Goal: Task Accomplishment & Management: Use online tool/utility

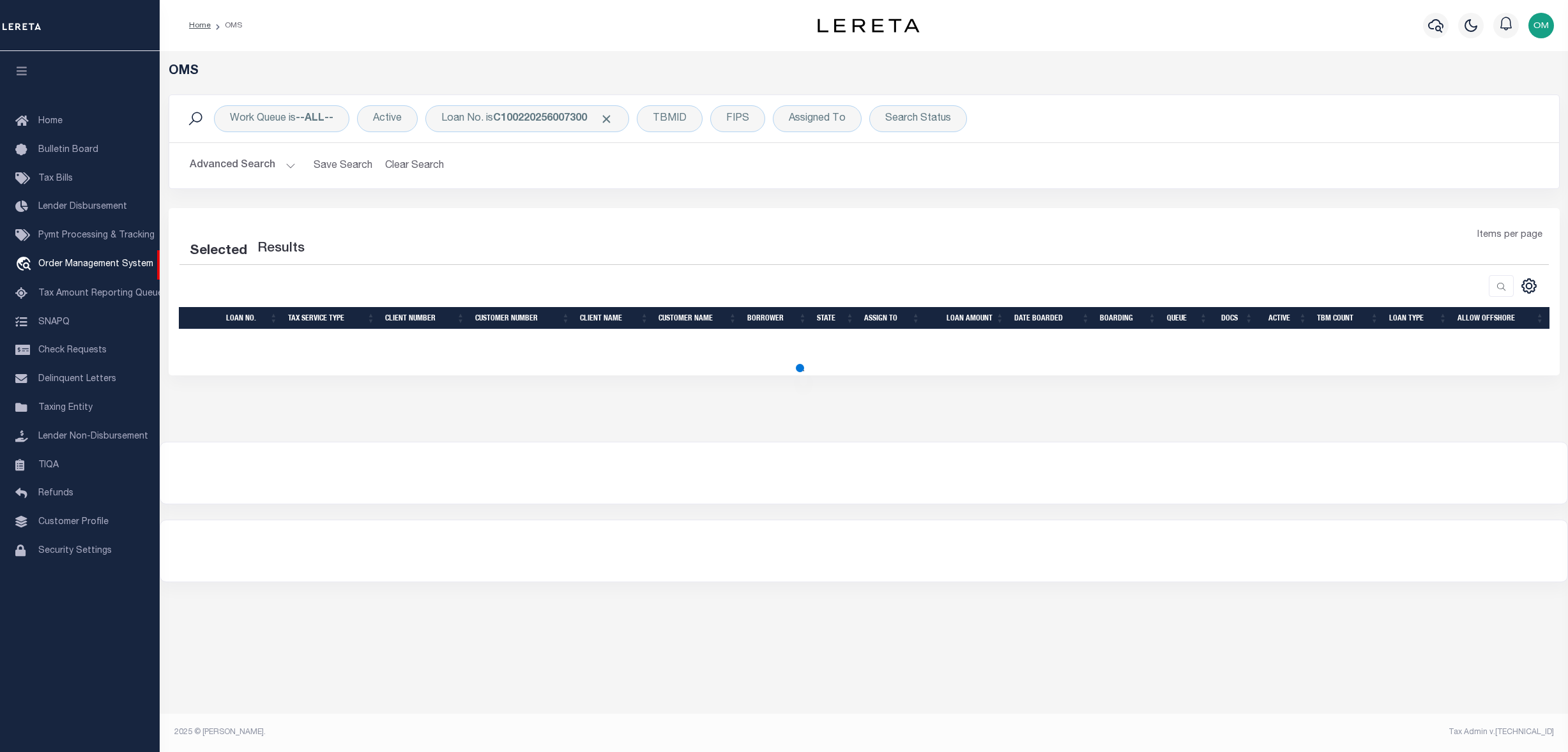
select select "200"
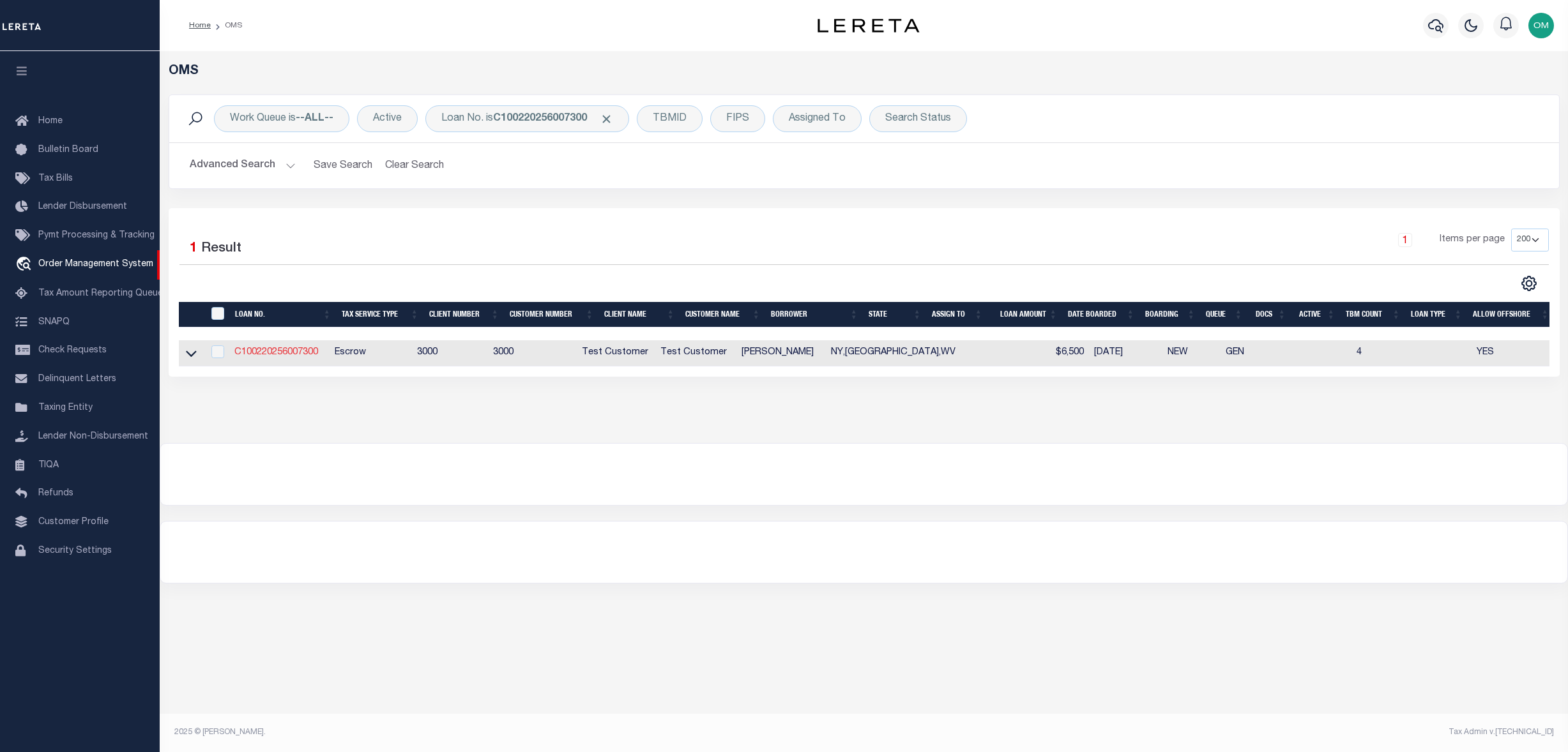
click at [276, 355] on link "C100220256007300" at bounding box center [276, 352] width 84 height 9
type input "C100220256007300"
type input "[PERSON_NAME]"
select select "False"
select select
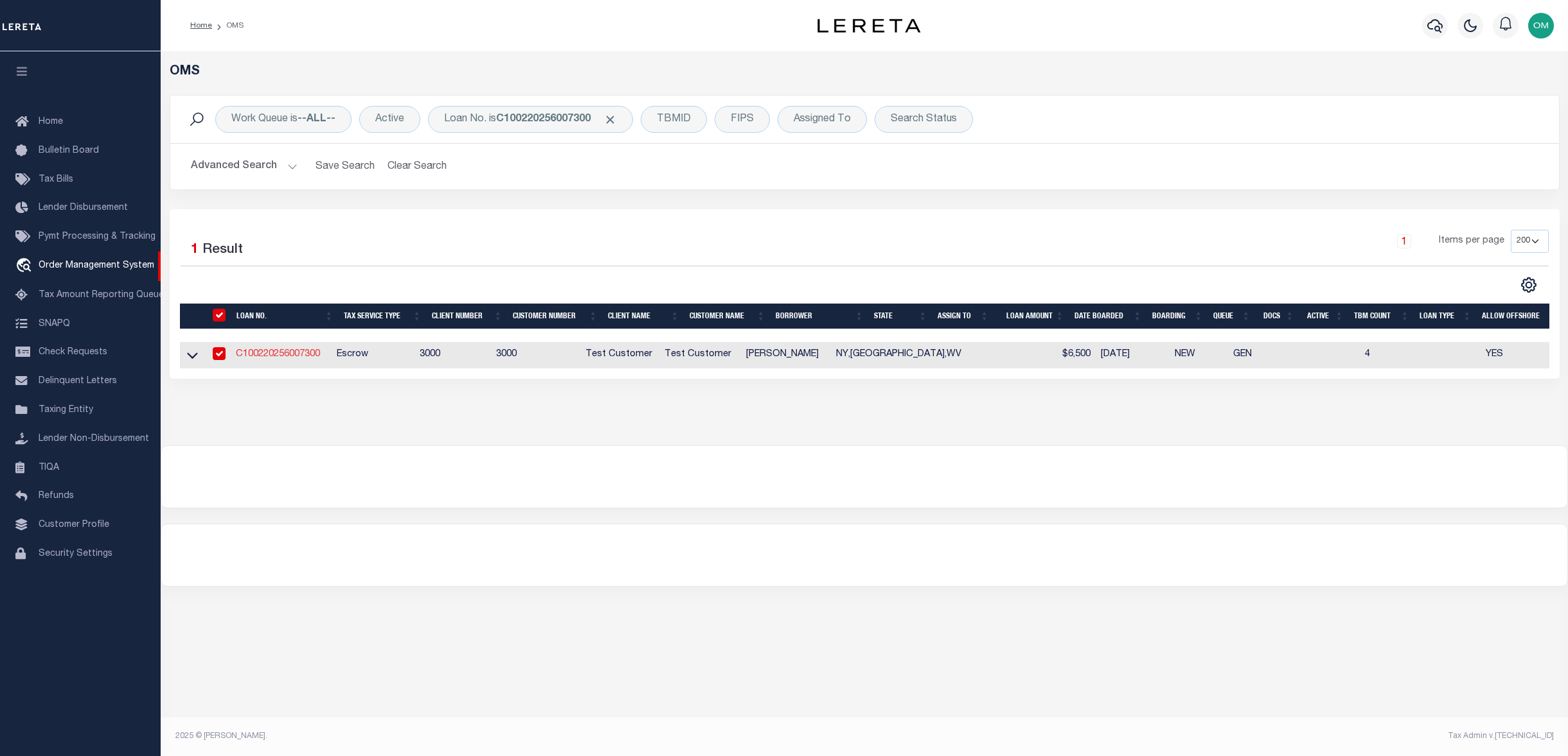
select select
type input "[STREET_ADDRESS]"
type input "[GEOGRAPHIC_DATA] OR 97005-24832"
type input "[DATE]"
select select "10"
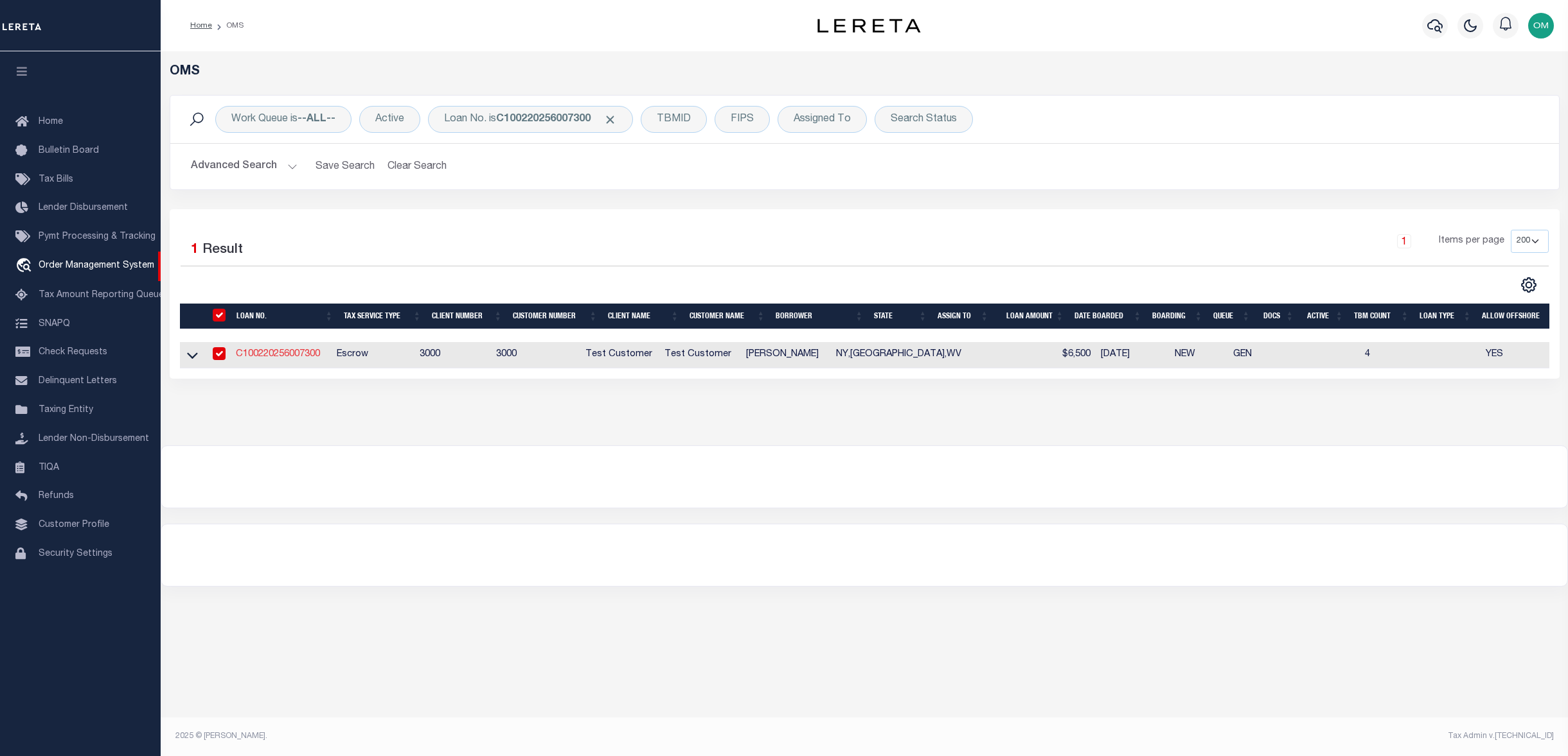
select select "Escrow"
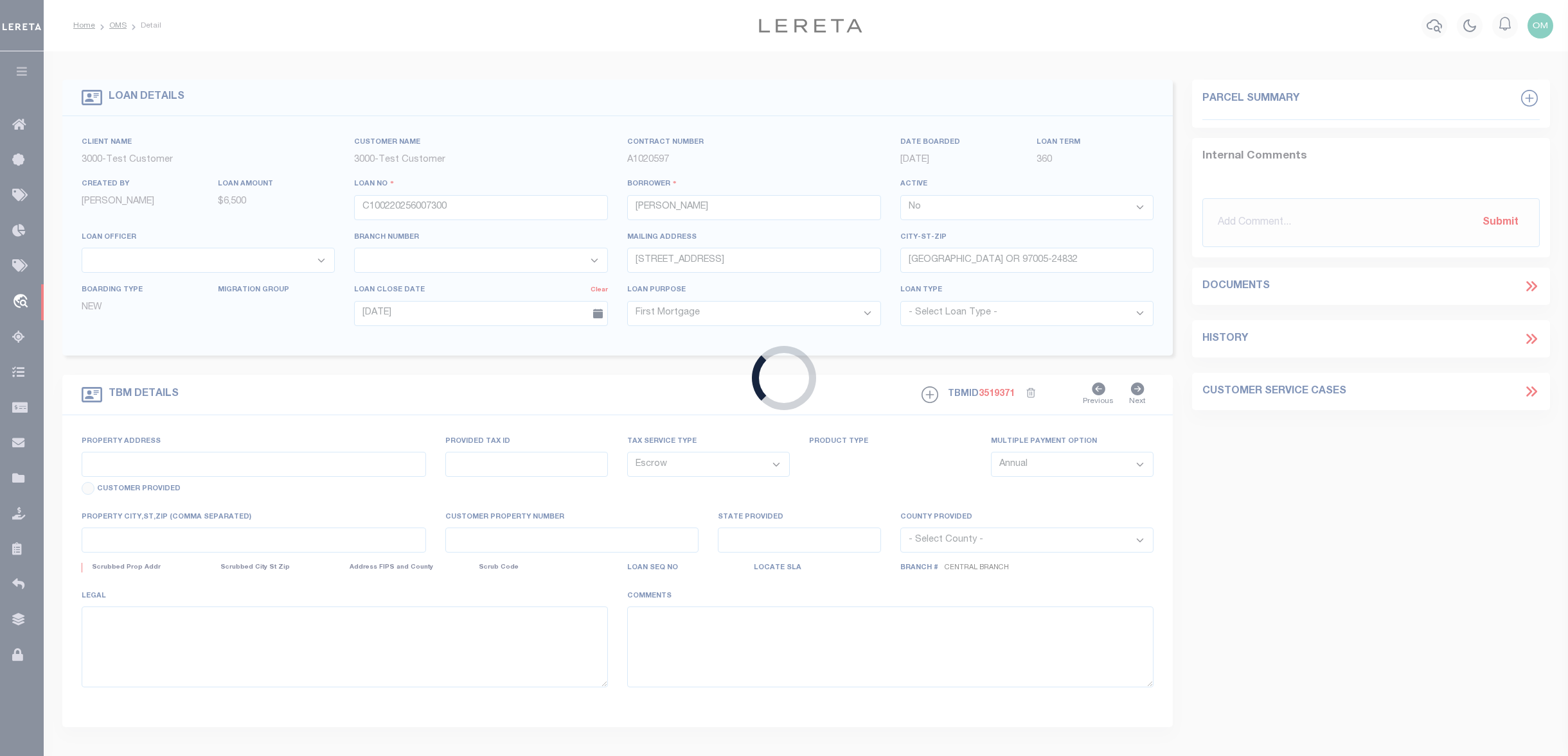
type input "[STREET_ADDRESS]"
type input "1302"
select select
type input "[GEOGRAPHIC_DATA] OR 97005-2483"
type input "5721"
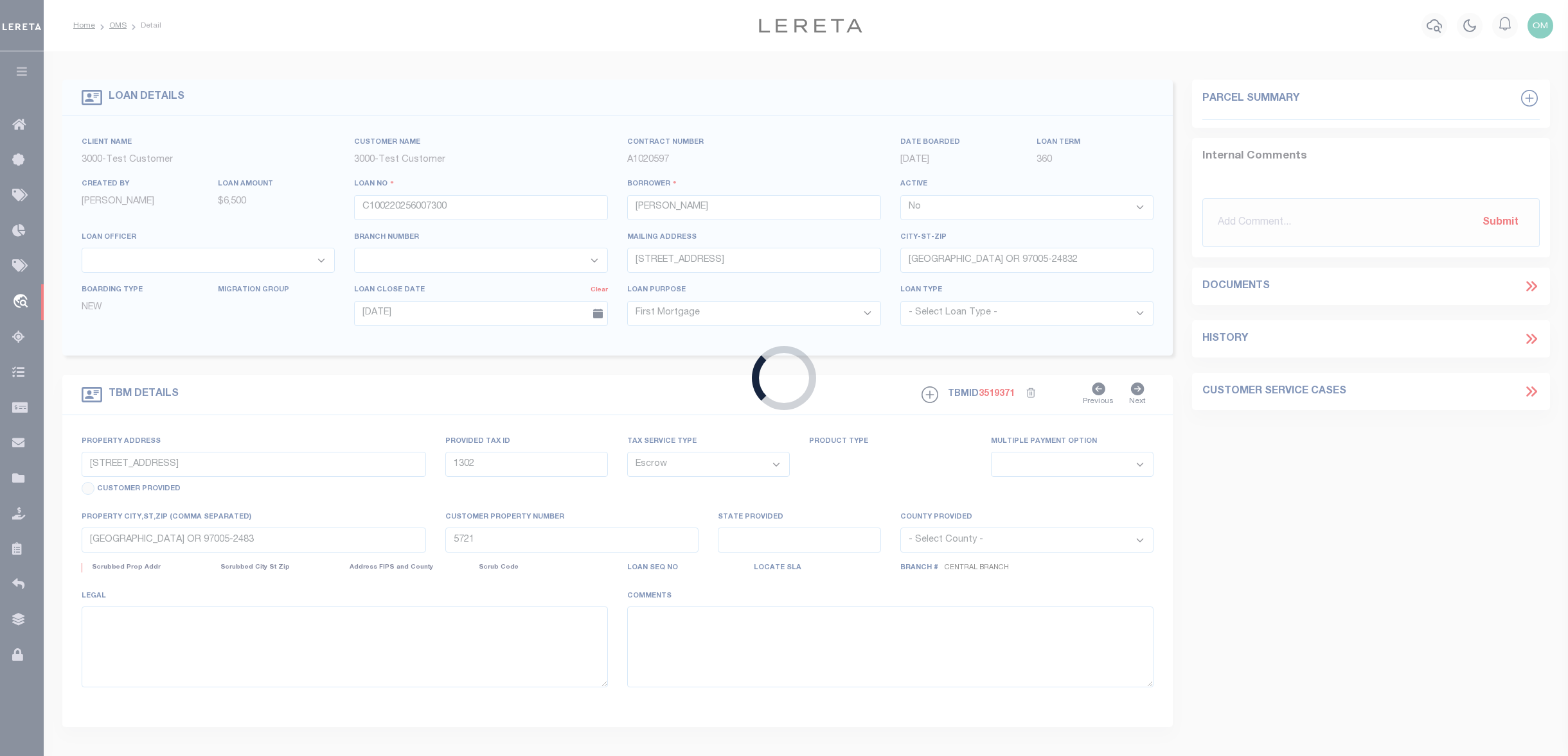
select select
select select "127537"
select select "25317"
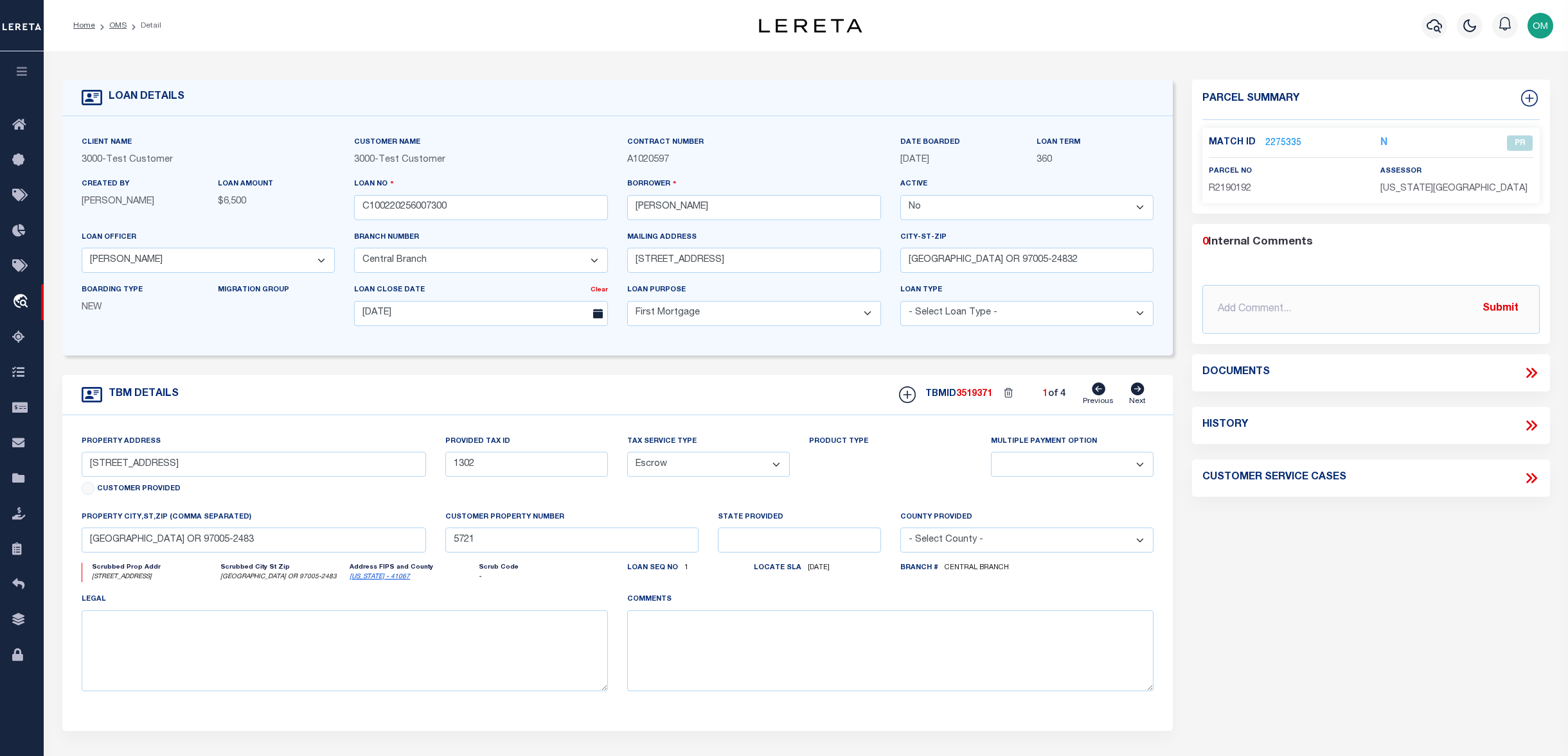
click at [1277, 141] on link "2275335" at bounding box center [1283, 143] width 36 height 14
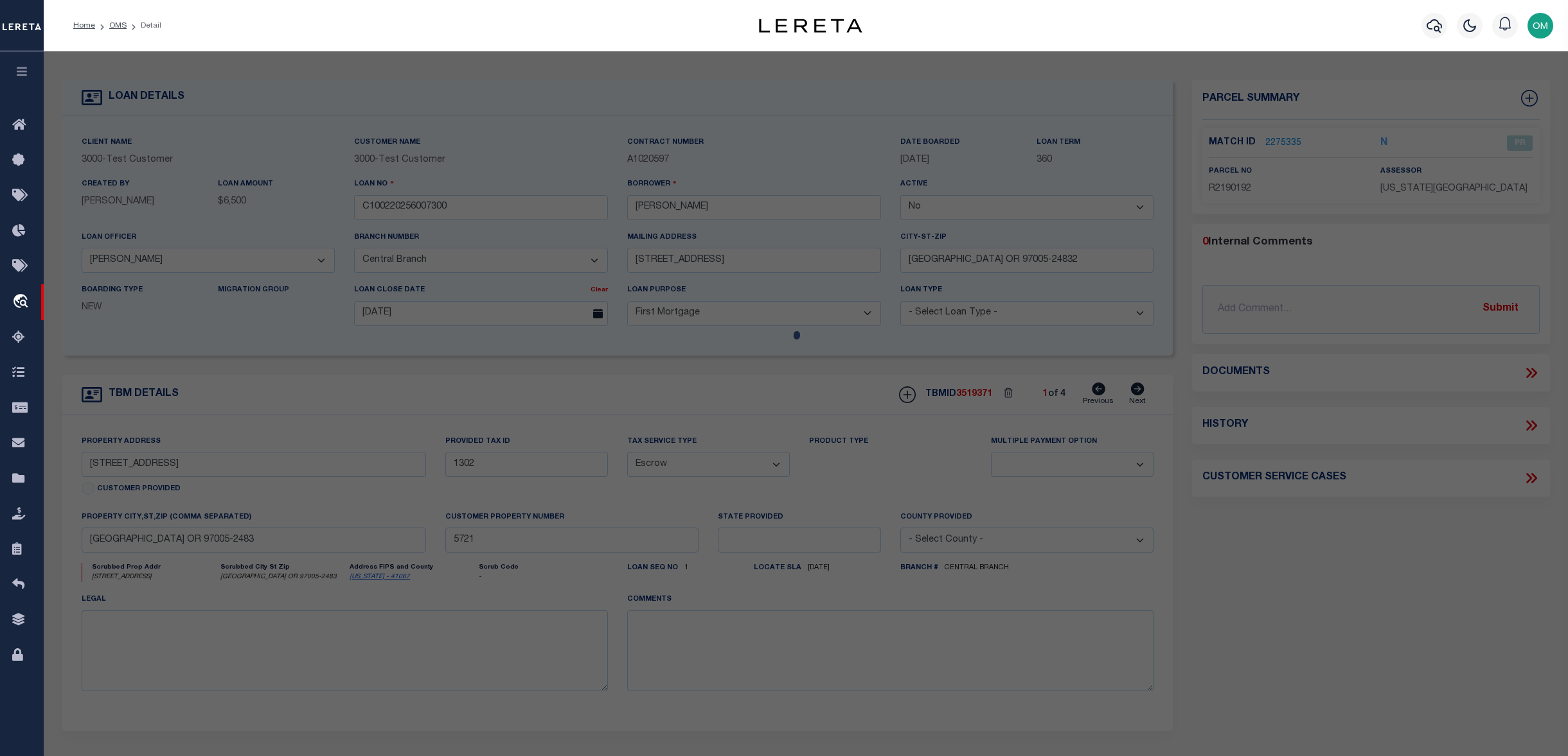
checkbox input "false"
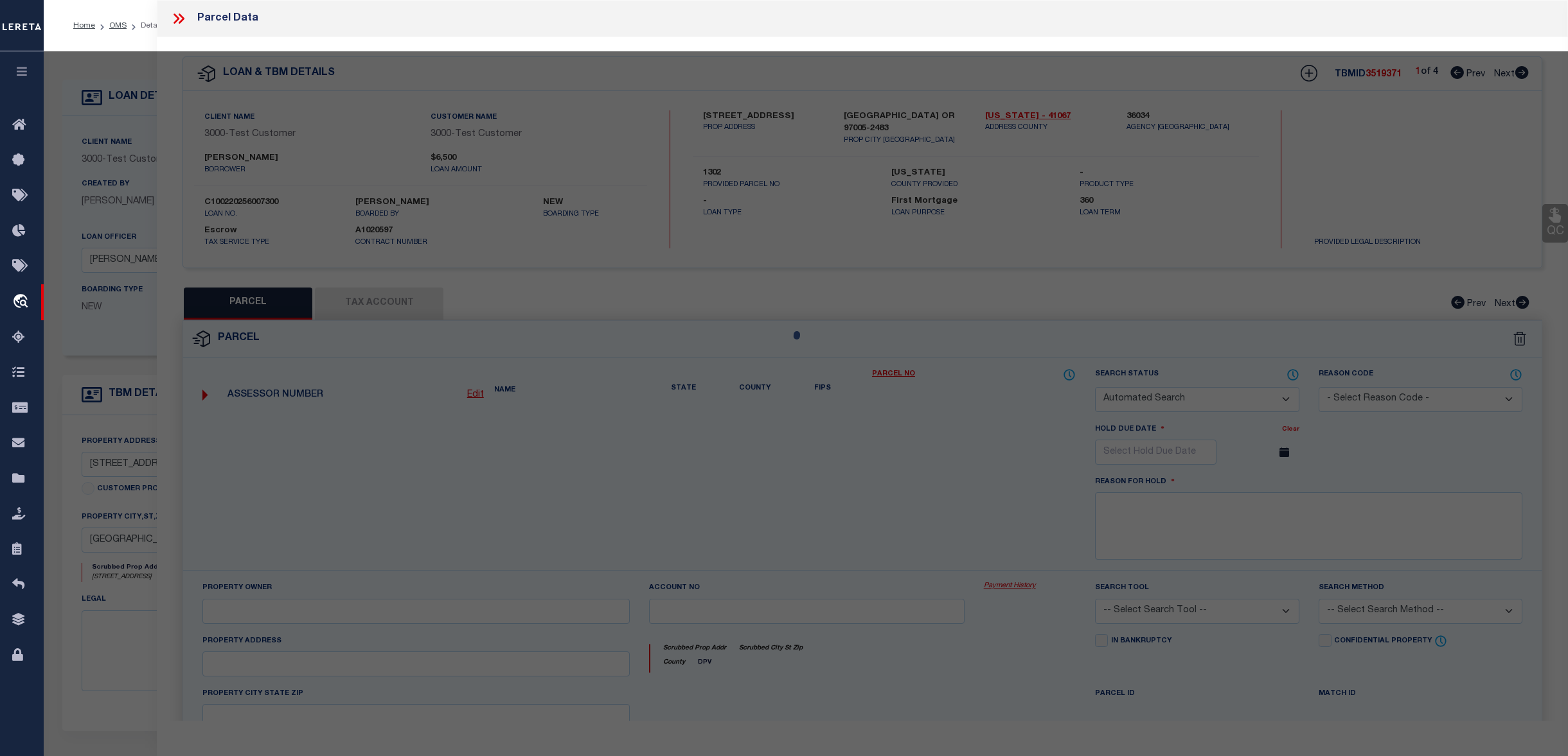
select select "PR"
type input "TE,[PERSON_NAME]"
select select "ATL"
select select "ADD"
type input "[STREET_ADDRESS]"
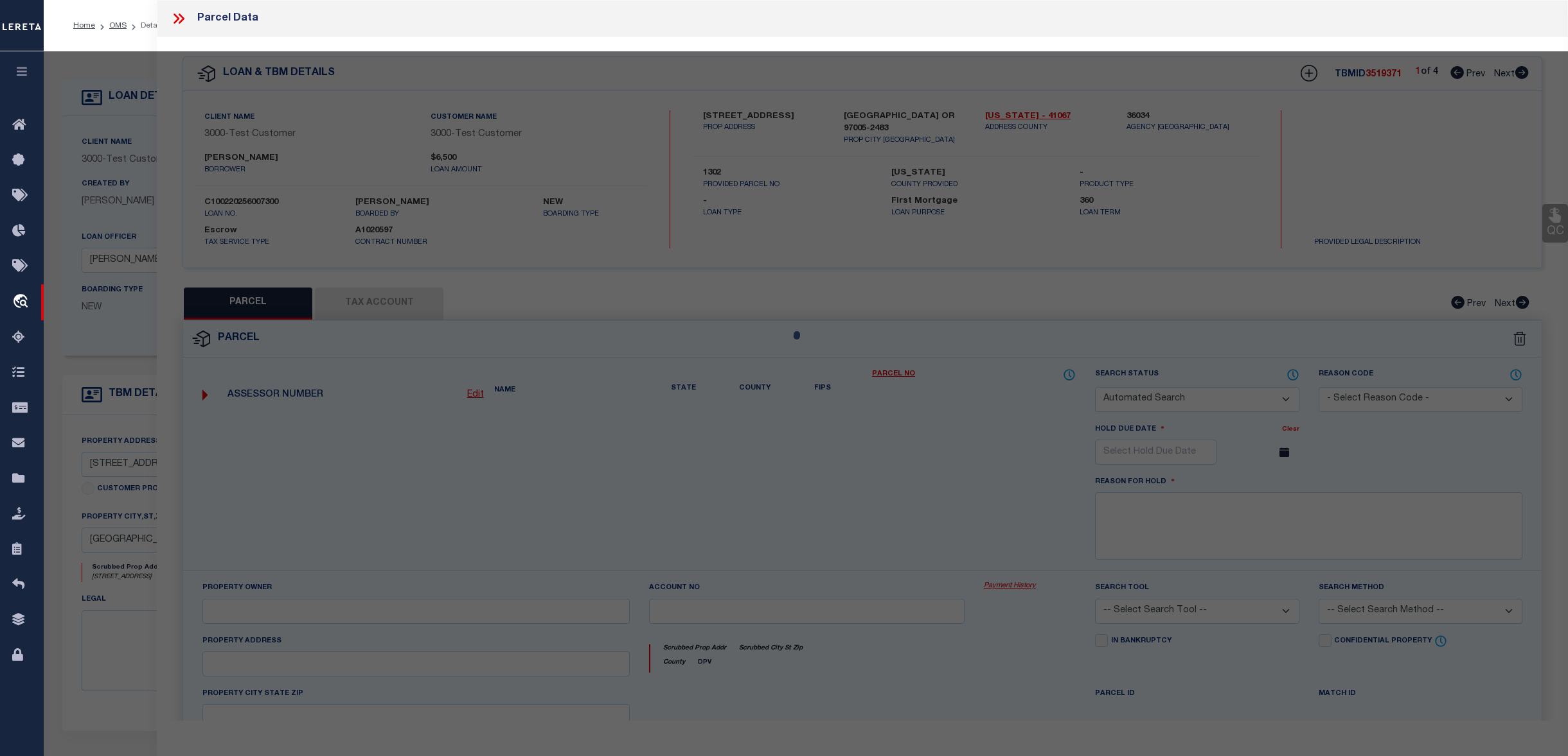
checkbox input "false"
type input "[GEOGRAPHIC_DATA], [GEOGRAPHIC_DATA] 97005"
type textarea "LOFTS AT 45 CENTRAL CONDO SUPP NO. 5: [STREET_ADDRESS]"
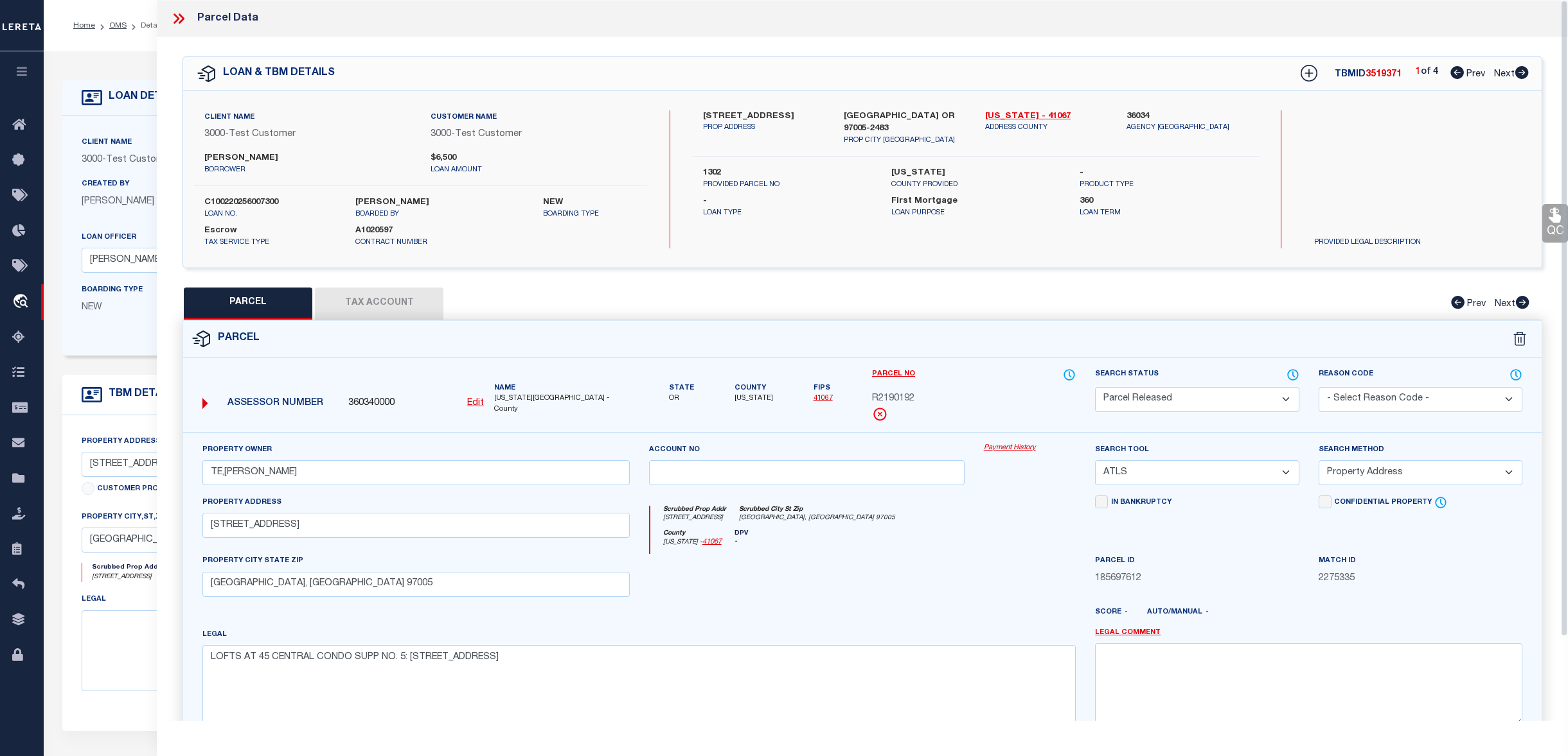
click at [1020, 446] on link "Payment History" at bounding box center [1029, 449] width 92 height 11
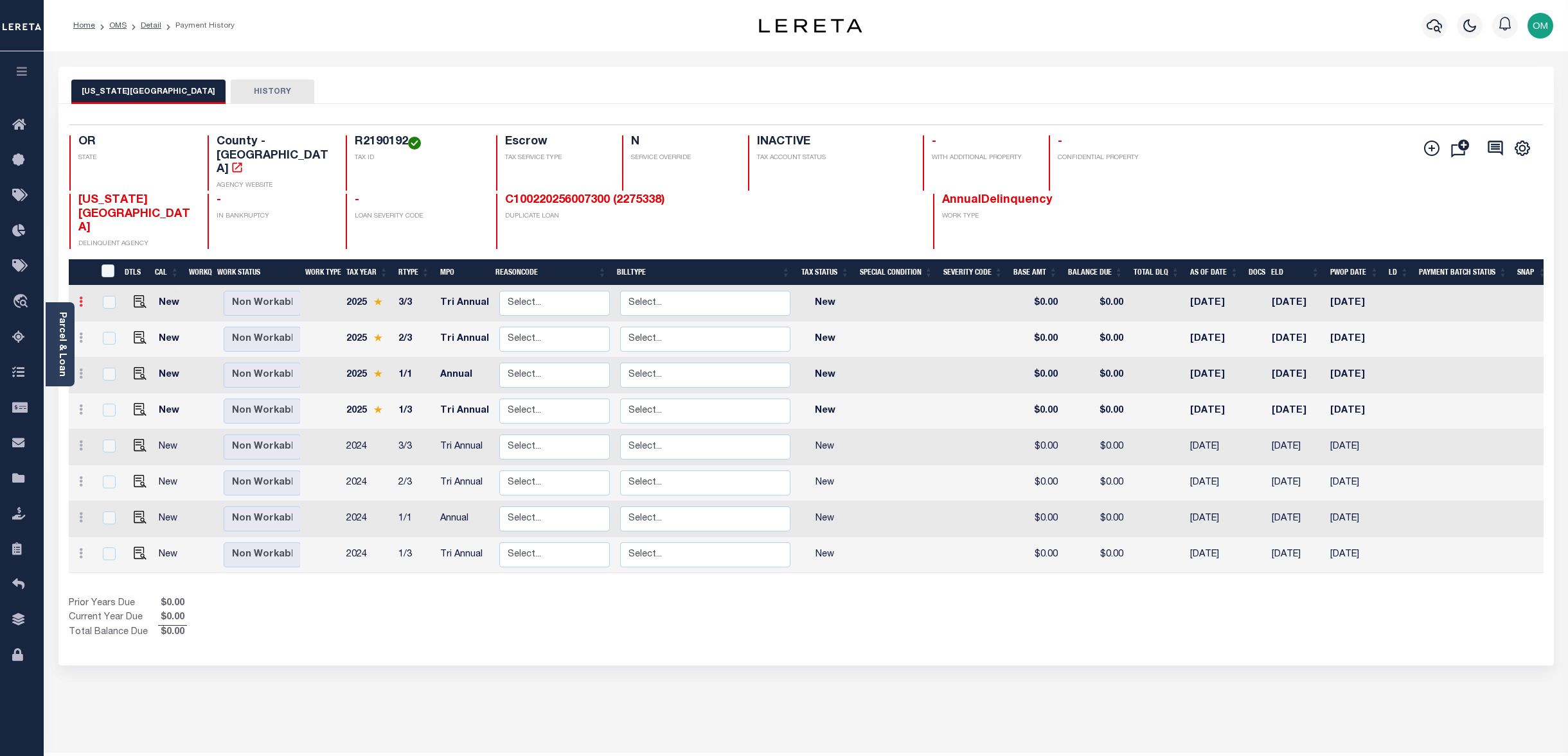
click at [79, 296] on icon at bounding box center [80, 301] width 4 height 10
click at [113, 339] on img at bounding box center [112, 345] width 13 height 14
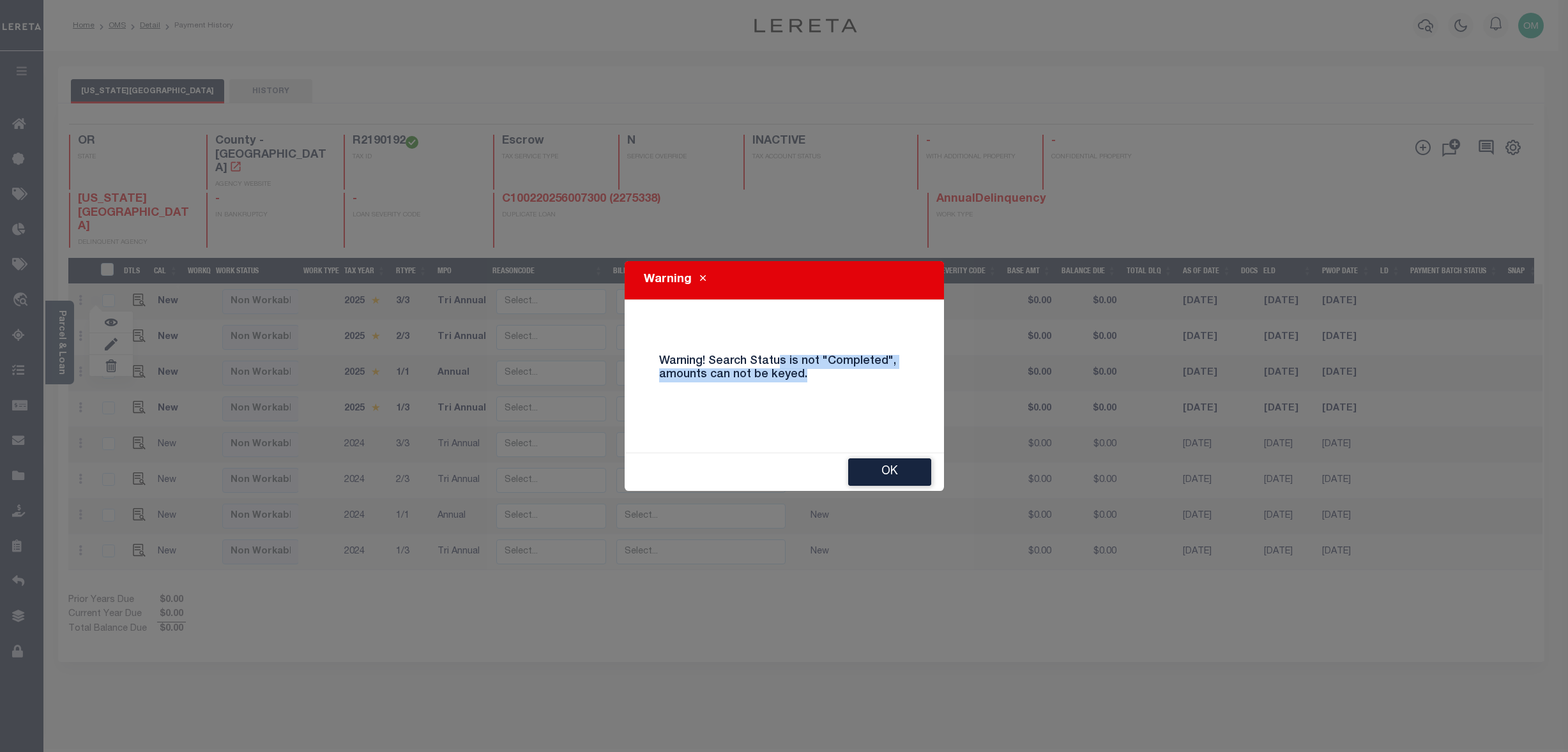
drag, startPoint x: 806, startPoint y: 366, endPoint x: 861, endPoint y: 385, distance: 58.2
click at [861, 385] on div "Warning! Search Status is not "Completed", amounts can not be keyed." at bounding box center [784, 376] width 270 height 63
click at [890, 468] on button "OK" at bounding box center [890, 472] width 83 height 28
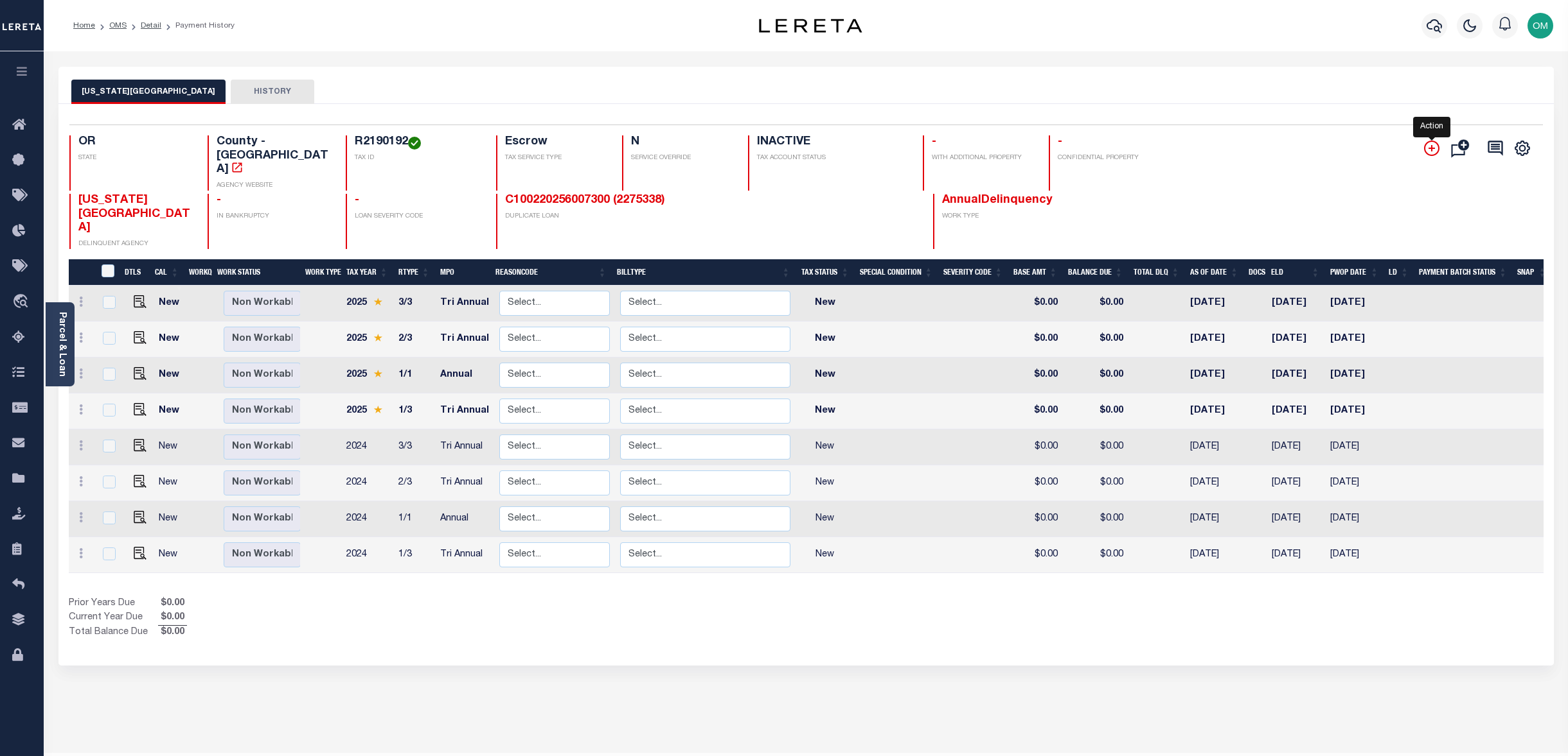
click at [1426, 152] on icon "" at bounding box center [1431, 148] width 15 height 15
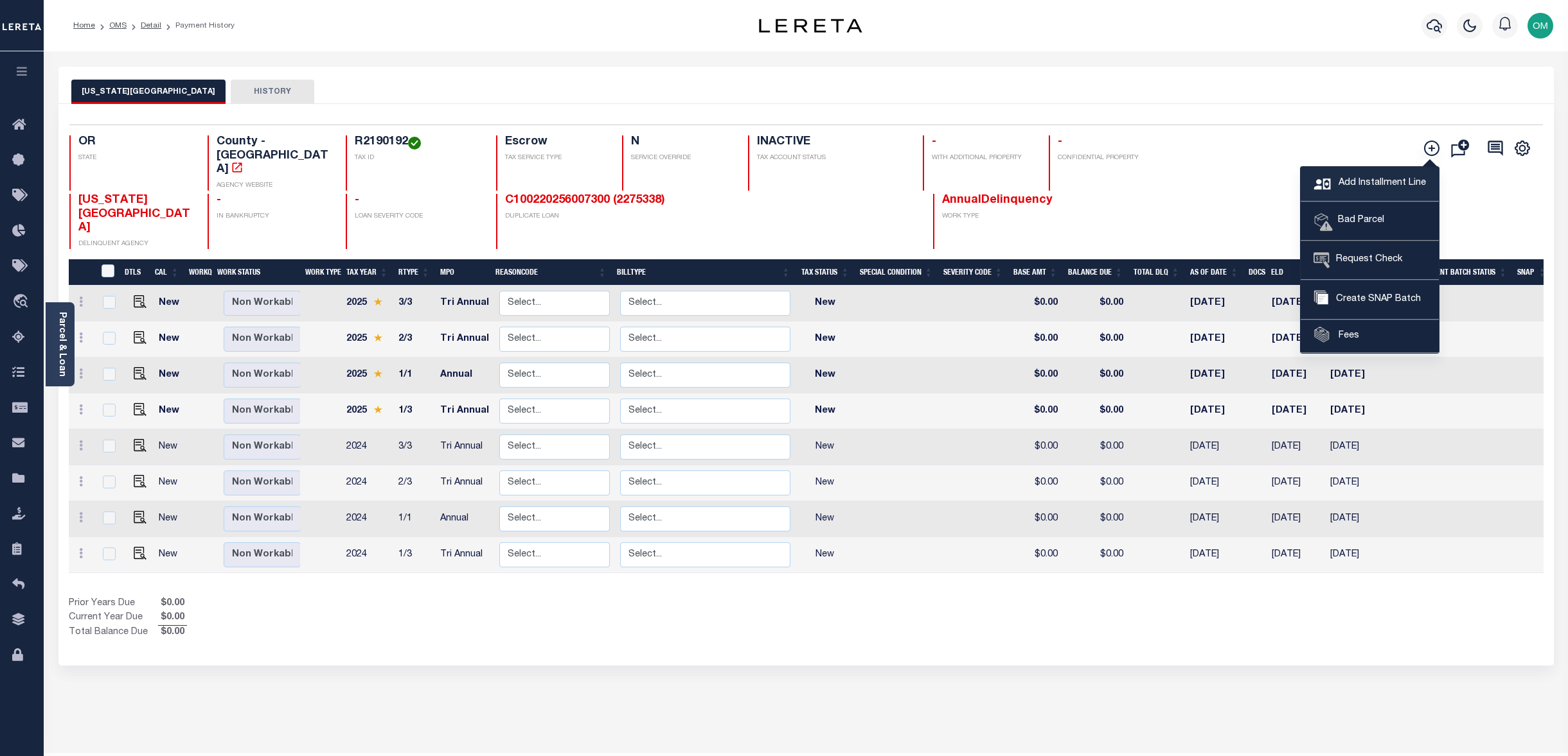
click at [1379, 179] on span "Add Installment Line" at bounding box center [1380, 184] width 90 height 14
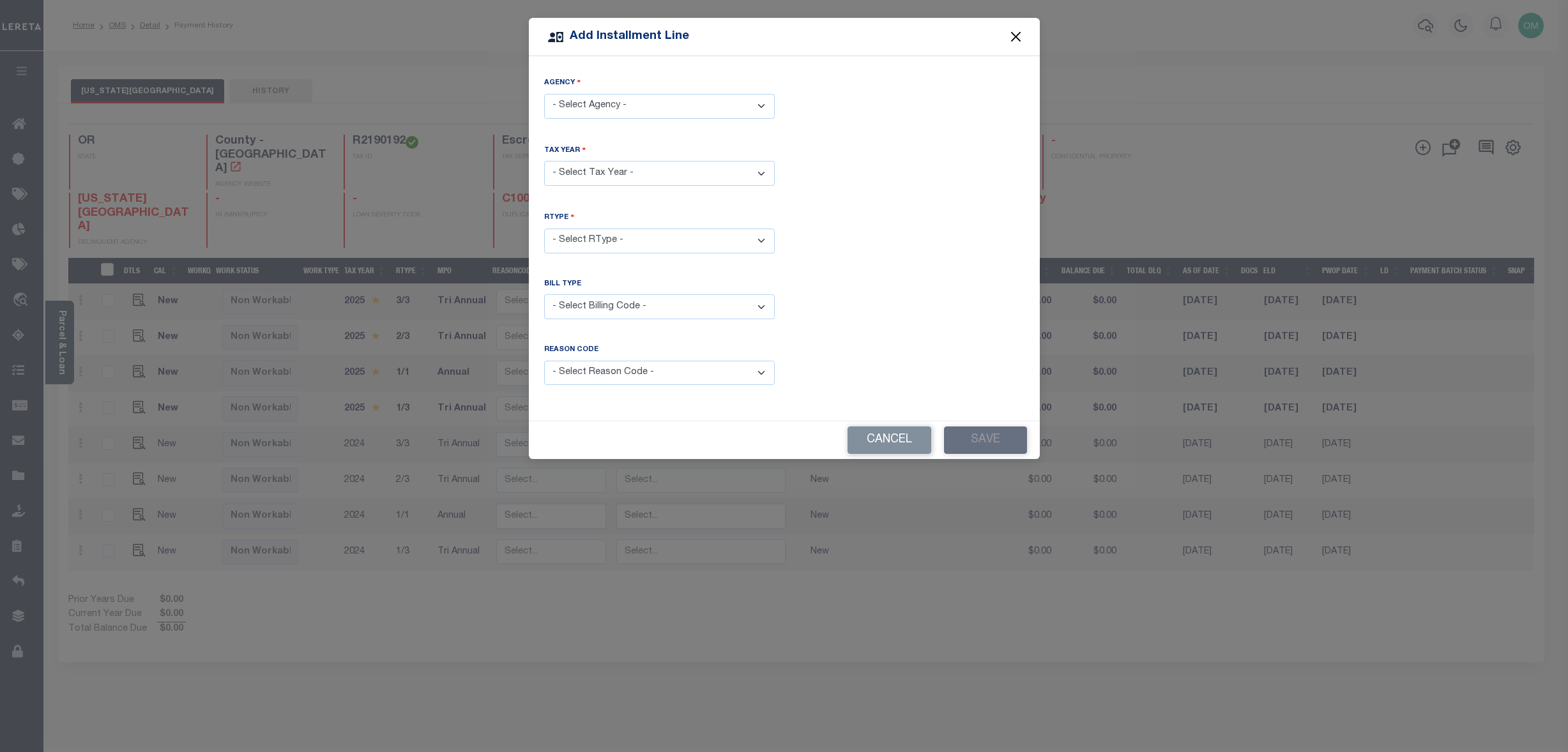
click at [1011, 34] on button "Close" at bounding box center [1015, 37] width 16 height 16
